Goal: Navigation & Orientation: Find specific page/section

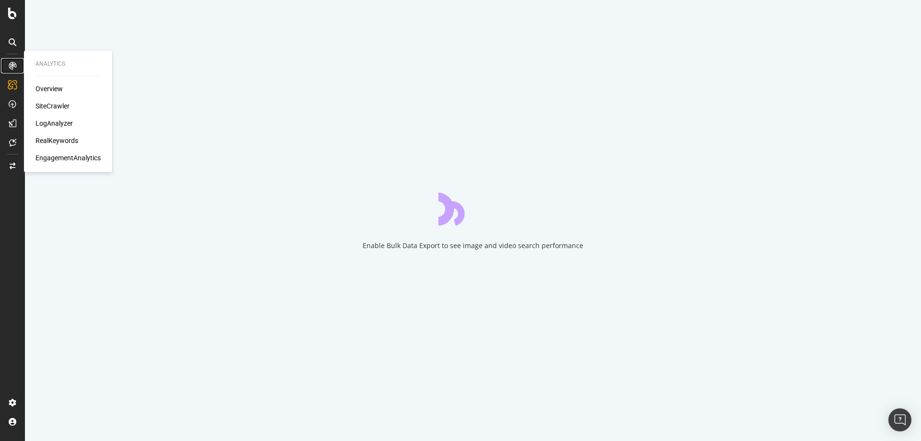
click at [12, 70] on div at bounding box center [12, 65] width 15 height 15
